Goal: Check status

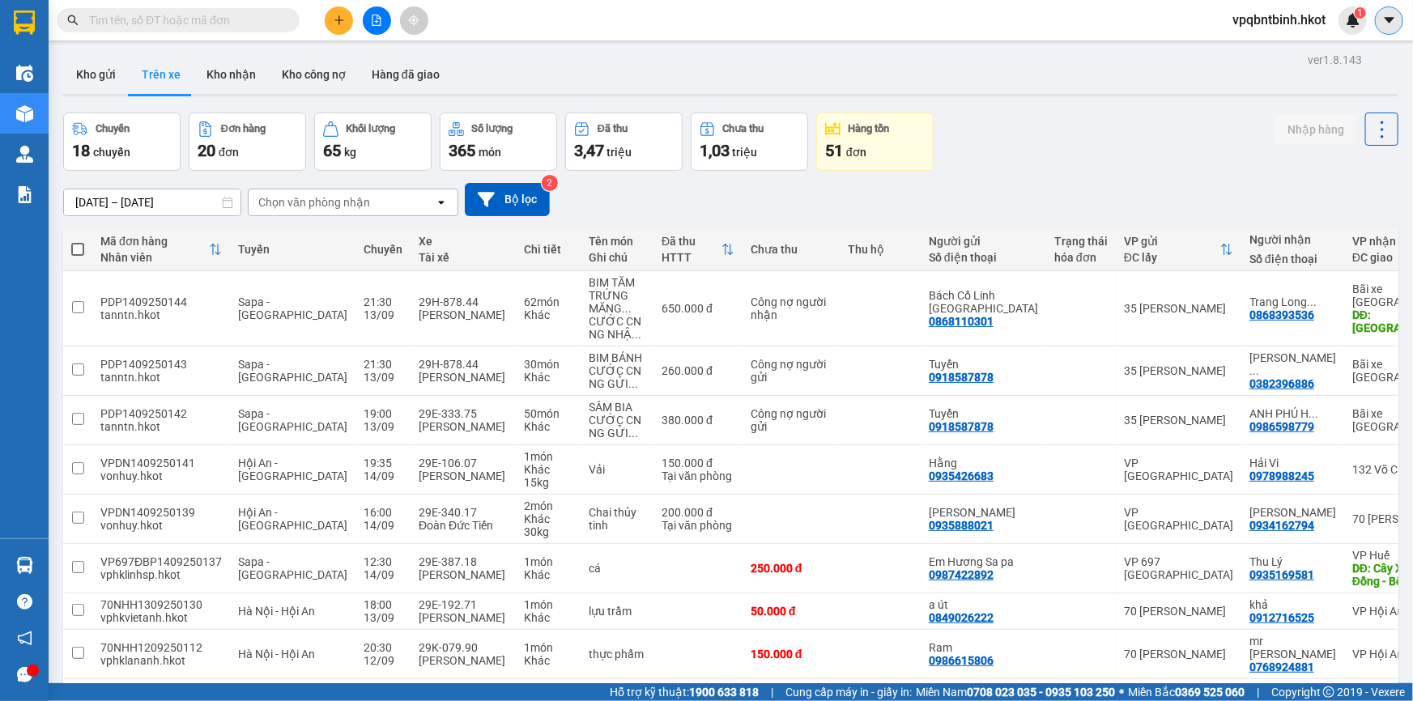
click at [1387, 19] on icon "caret-down" at bounding box center [1389, 20] width 10 height 6
click at [1296, 19] on span "vpqbntbinh.hkot" at bounding box center [1279, 20] width 119 height 20
click at [334, 78] on button "Kho công nợ" at bounding box center [314, 74] width 90 height 39
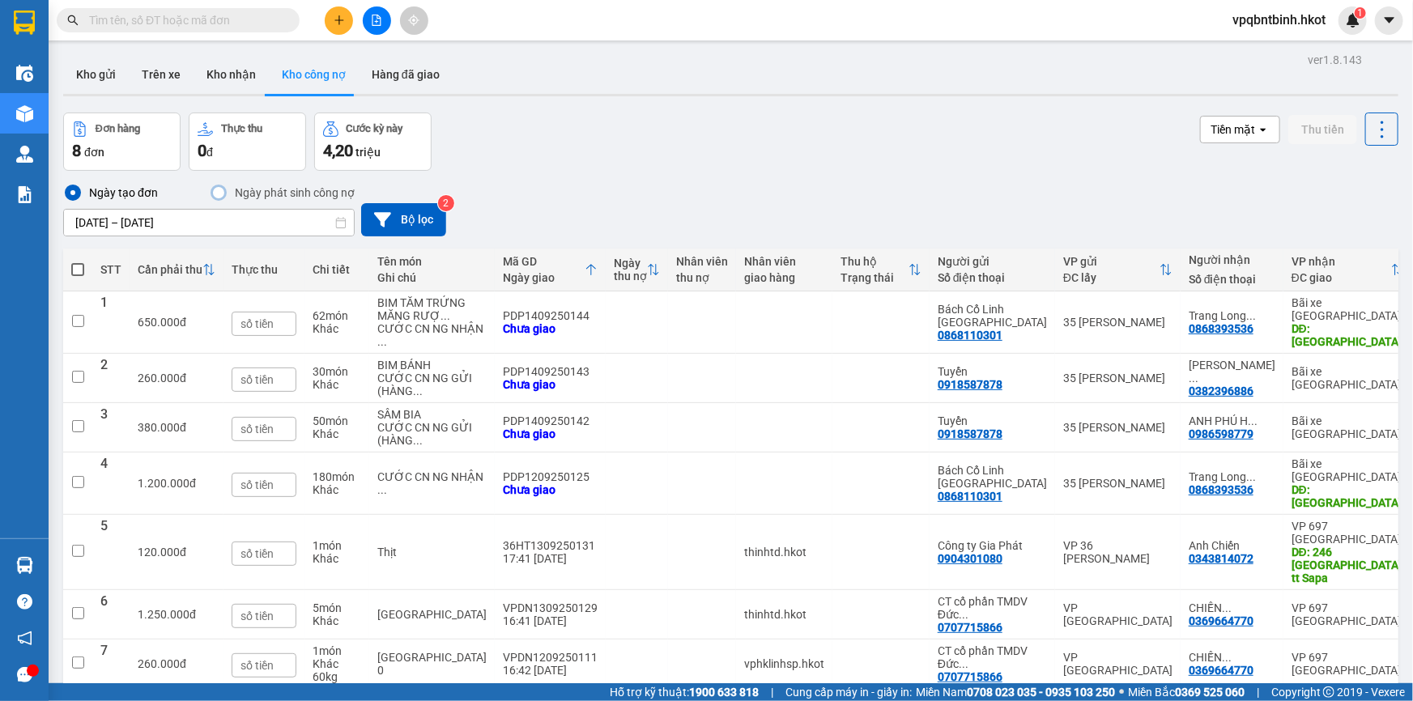
click at [146, 137] on div "Đơn hàng" at bounding box center [122, 128] width 100 height 15
click at [110, 79] on button "Kho gửi" at bounding box center [96, 74] width 66 height 39
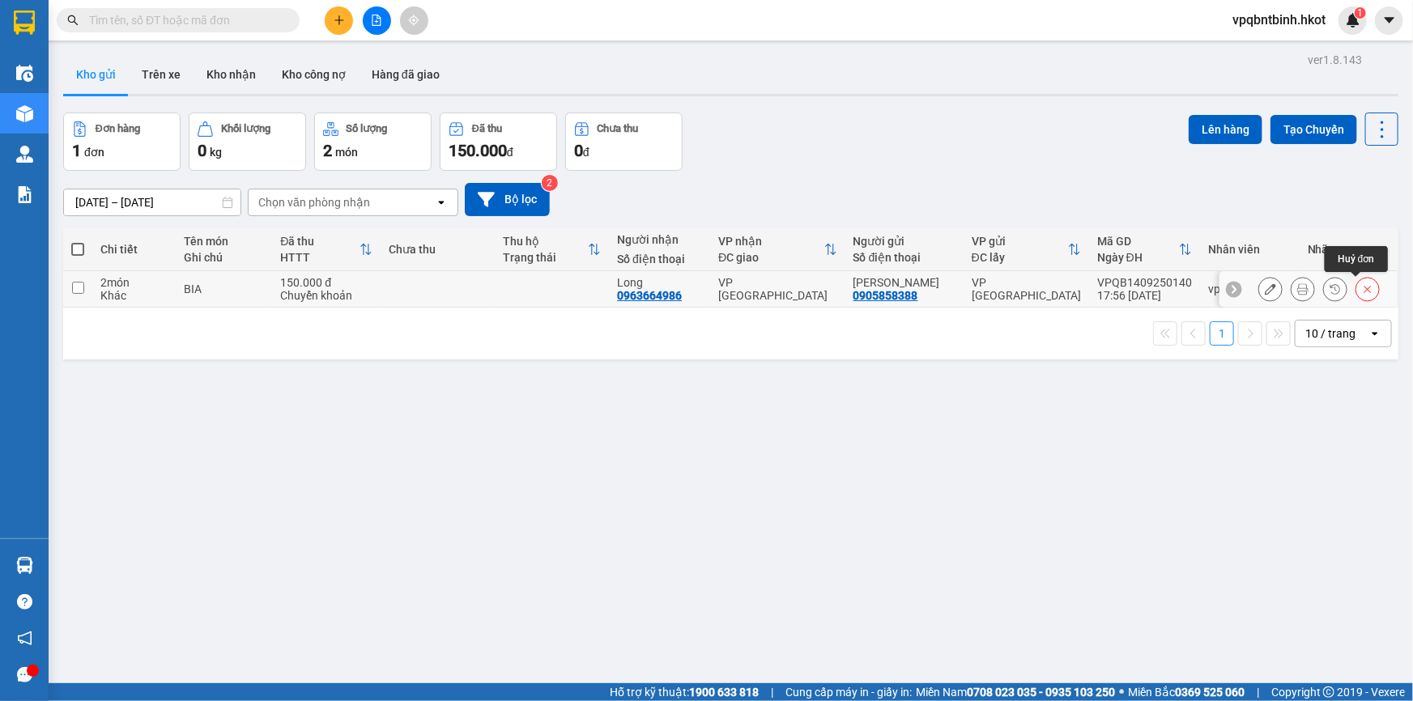
click at [1362, 289] on icon at bounding box center [1367, 288] width 11 height 11
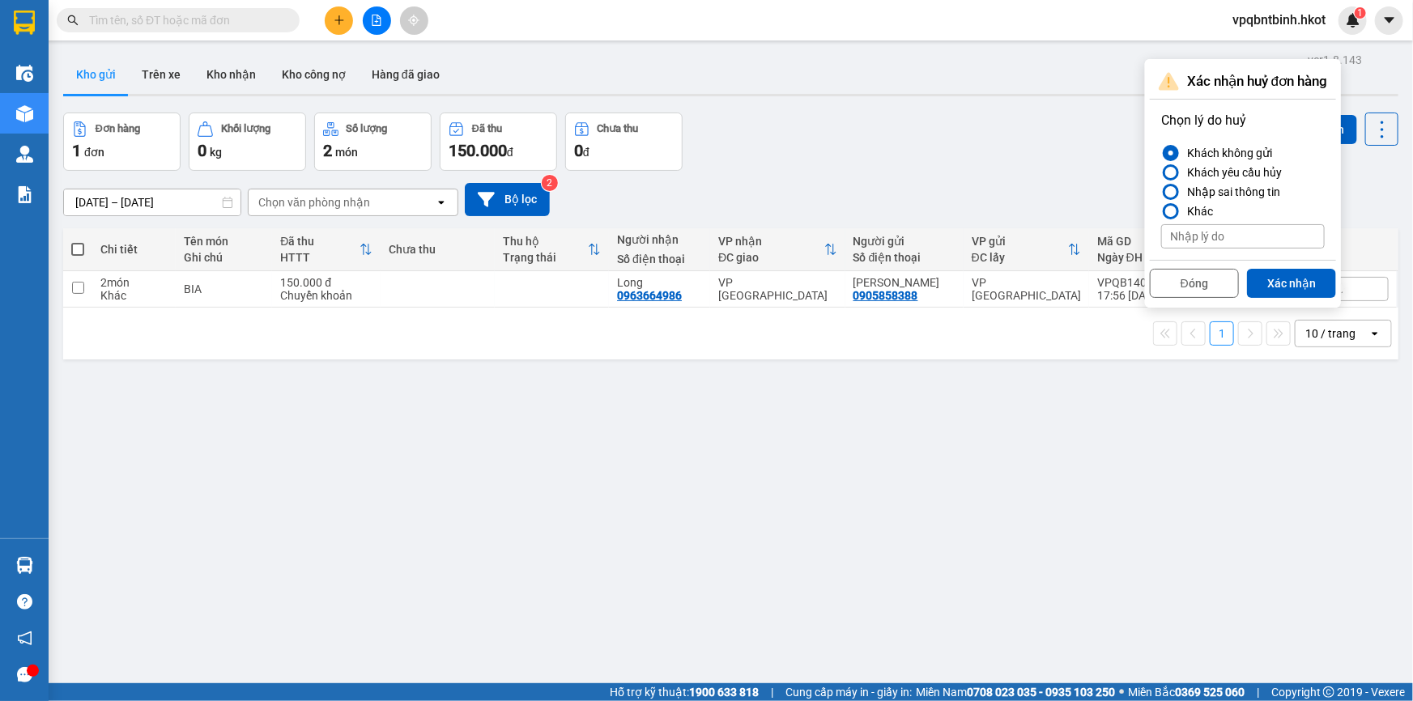
click at [1301, 279] on button "Xác nhận" at bounding box center [1291, 283] width 89 height 29
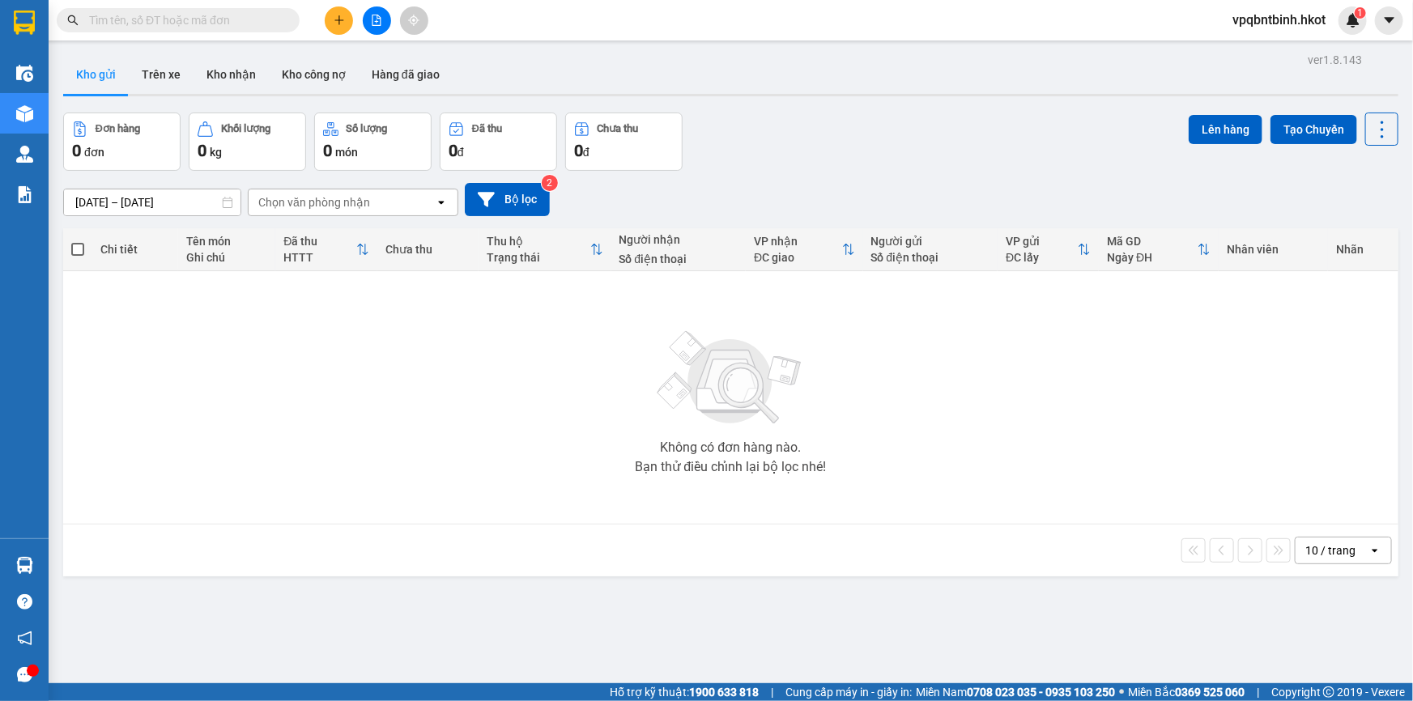
click at [116, 79] on button "Kho gửi" at bounding box center [96, 74] width 66 height 39
click at [156, 79] on button "Trên xe" at bounding box center [161, 74] width 65 height 39
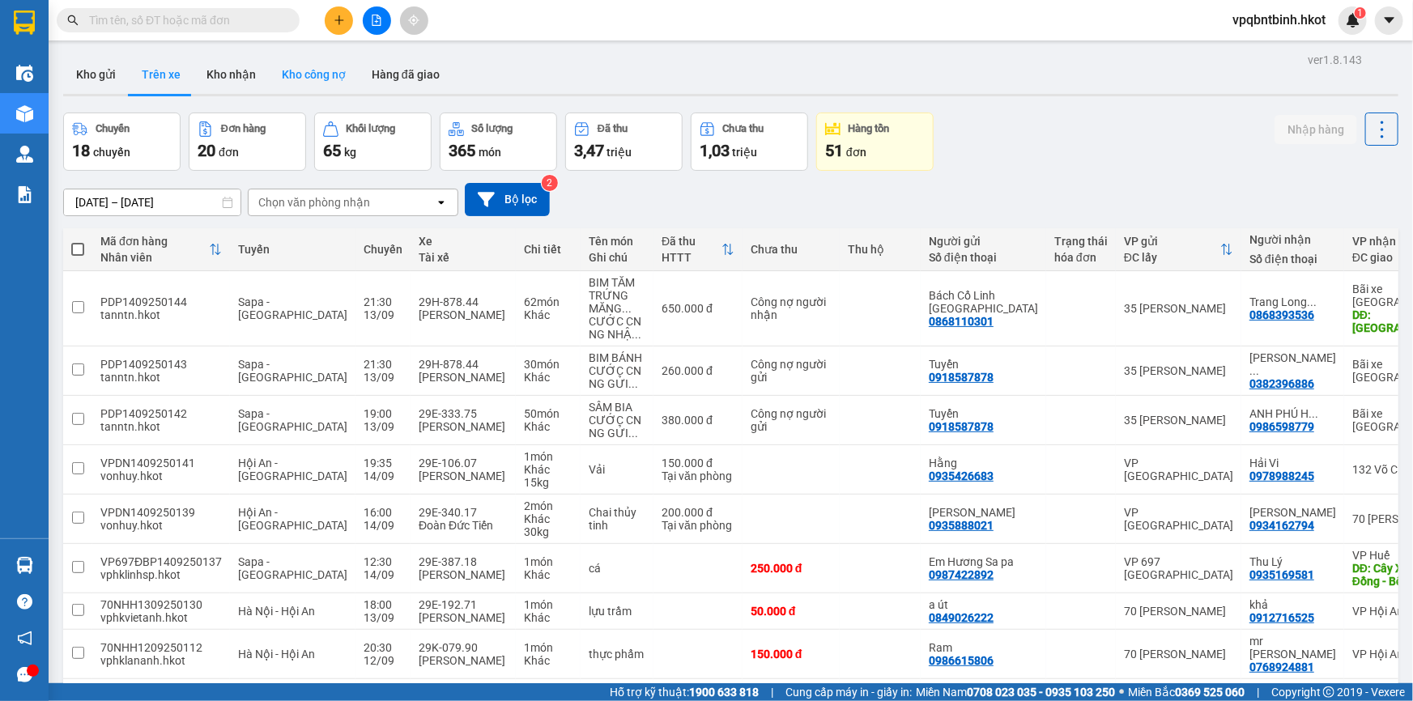
click at [283, 75] on button "Kho công nợ" at bounding box center [314, 74] width 90 height 39
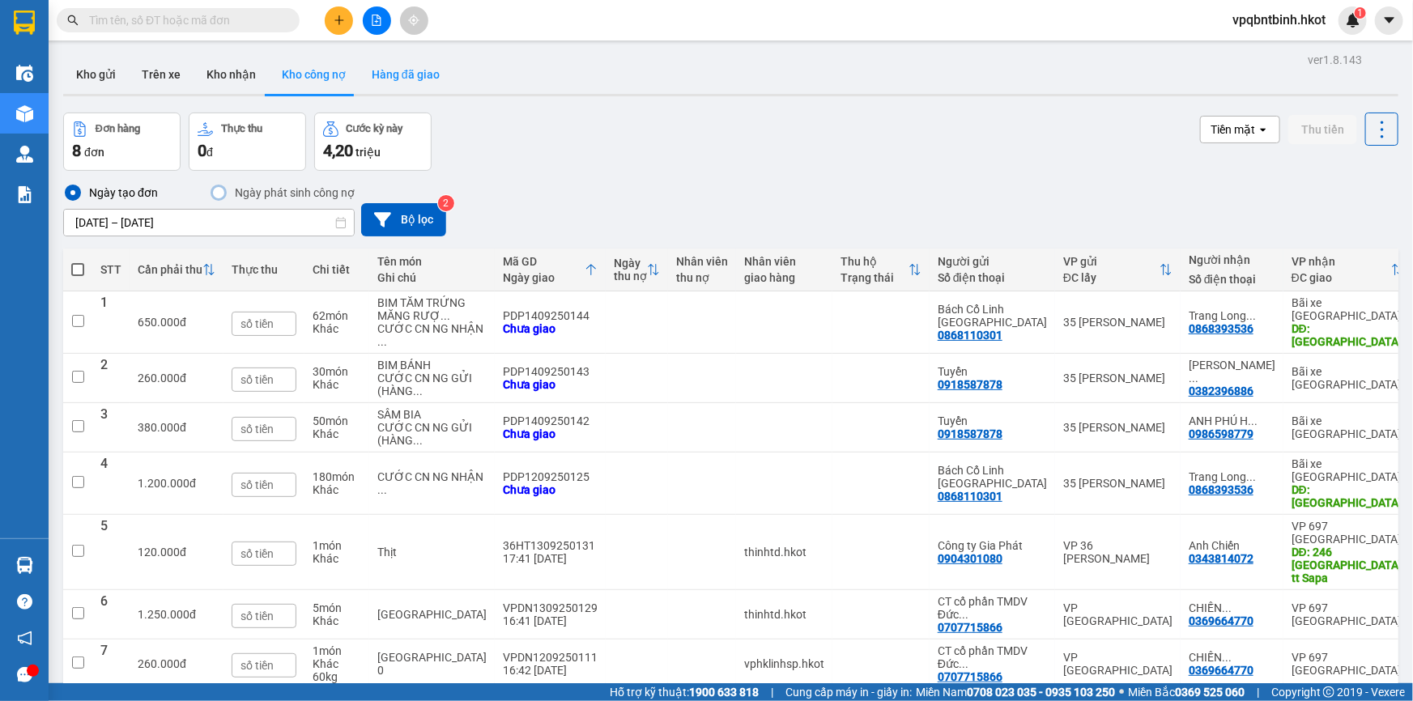
click at [411, 79] on button "Hàng đã giao" at bounding box center [406, 74] width 94 height 39
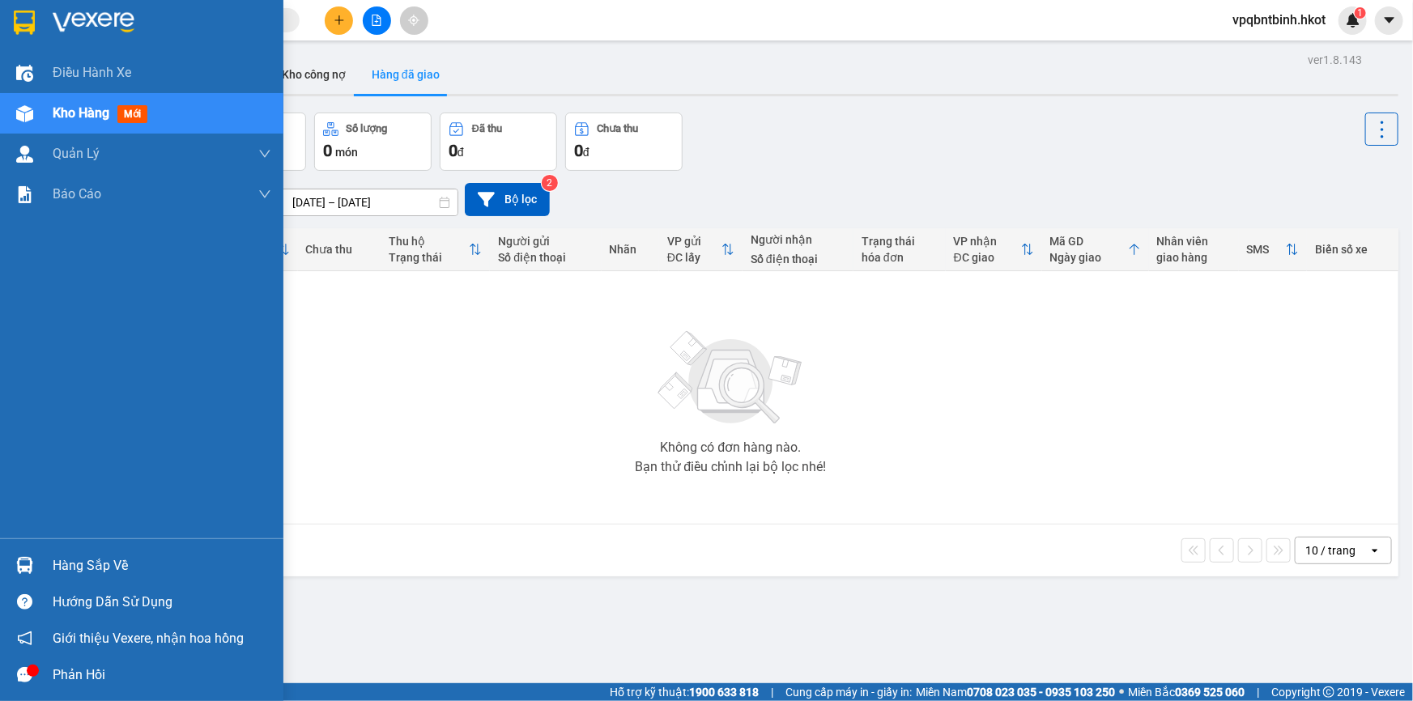
click at [26, 28] on img at bounding box center [24, 23] width 21 height 24
